Goal: Information Seeking & Learning: Learn about a topic

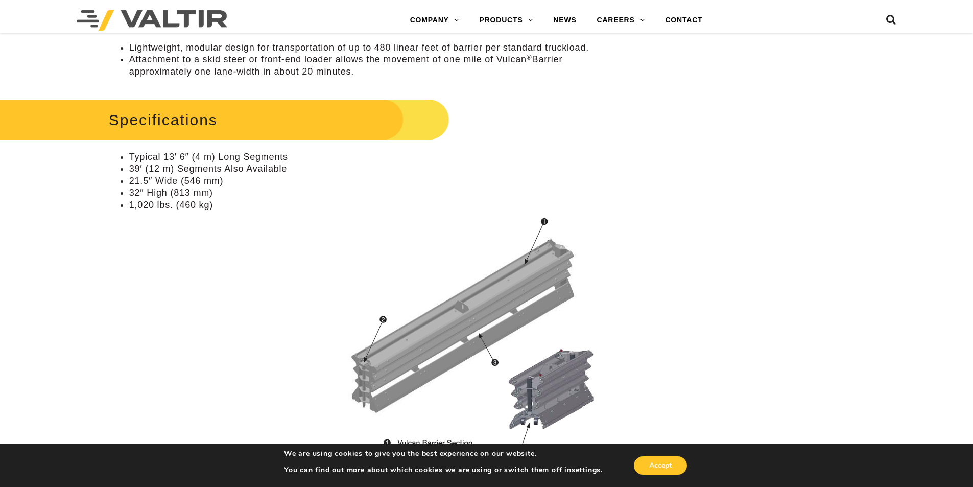
scroll to position [383, 0]
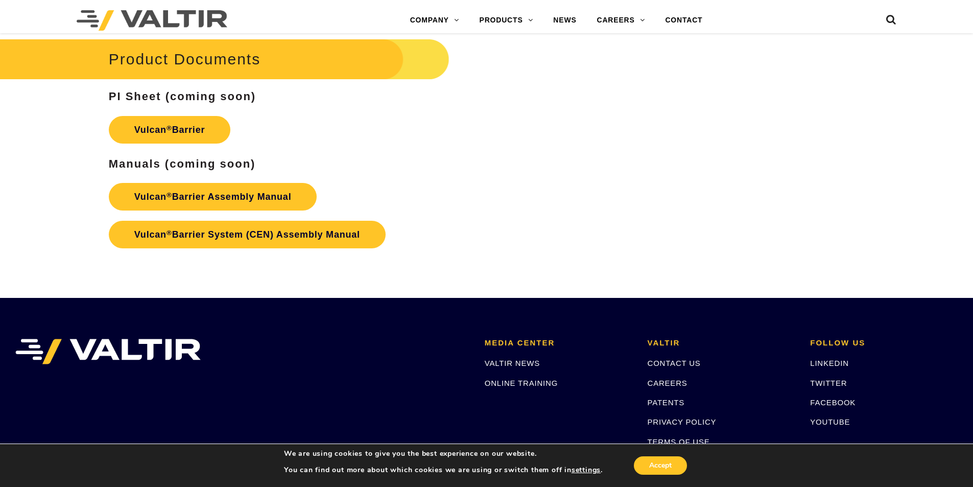
scroll to position [1660, 0]
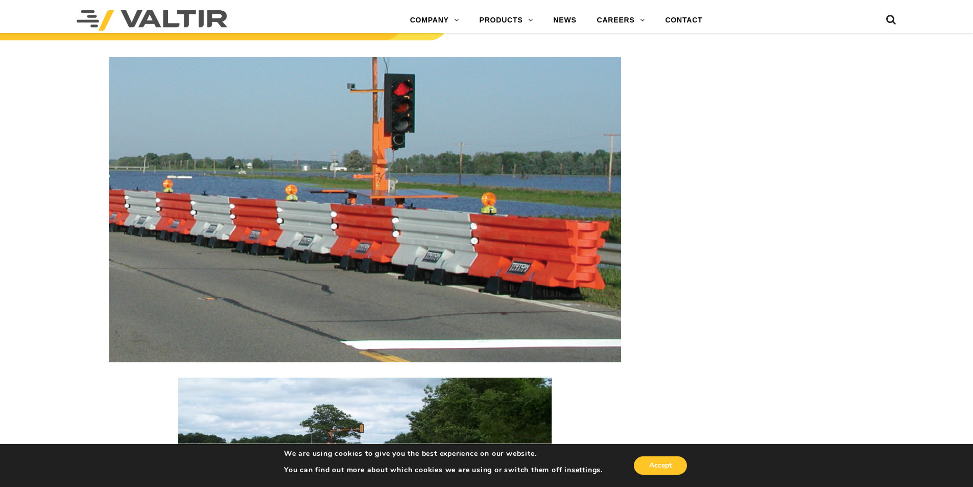
scroll to position [1328, 0]
